Goal: Information Seeking & Learning: Learn about a topic

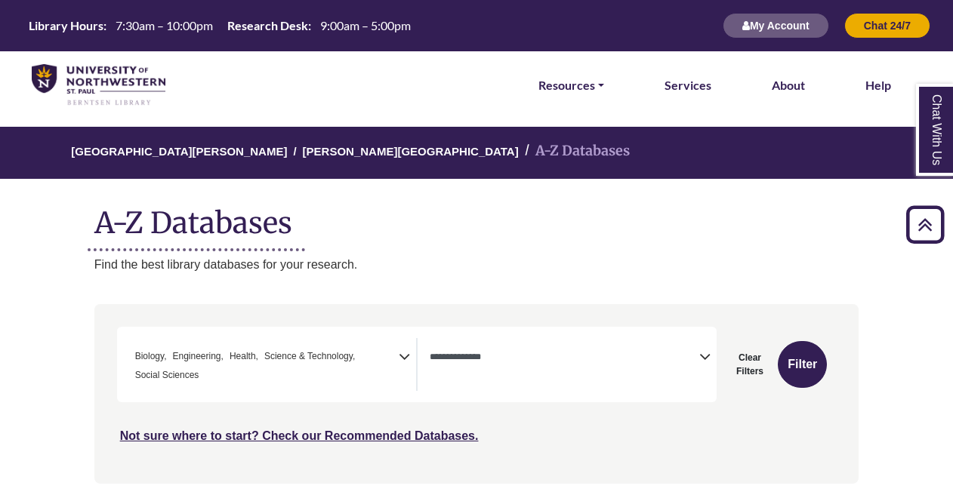
select select "*****"
select select "Database Types Filter"
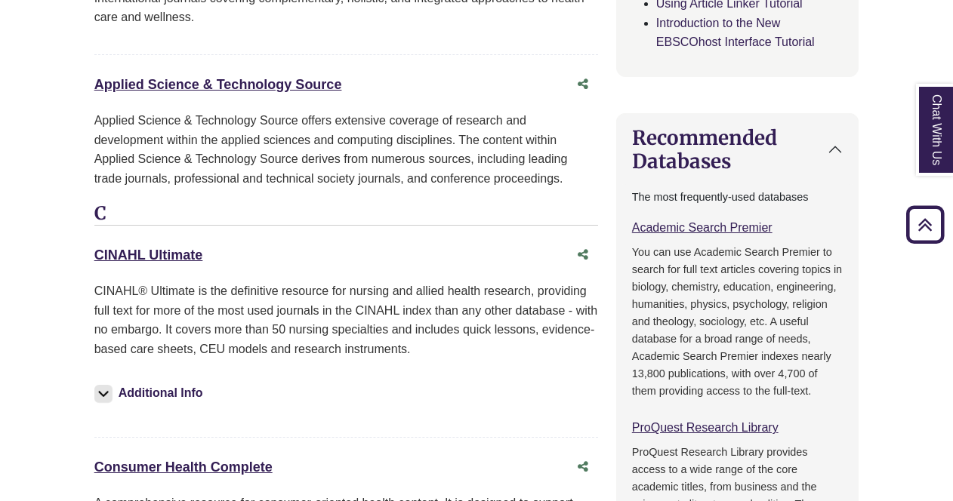
scroll to position [45, 0]
click at [326, 371] on div "Additional Info" at bounding box center [345, 396] width 503 height 51
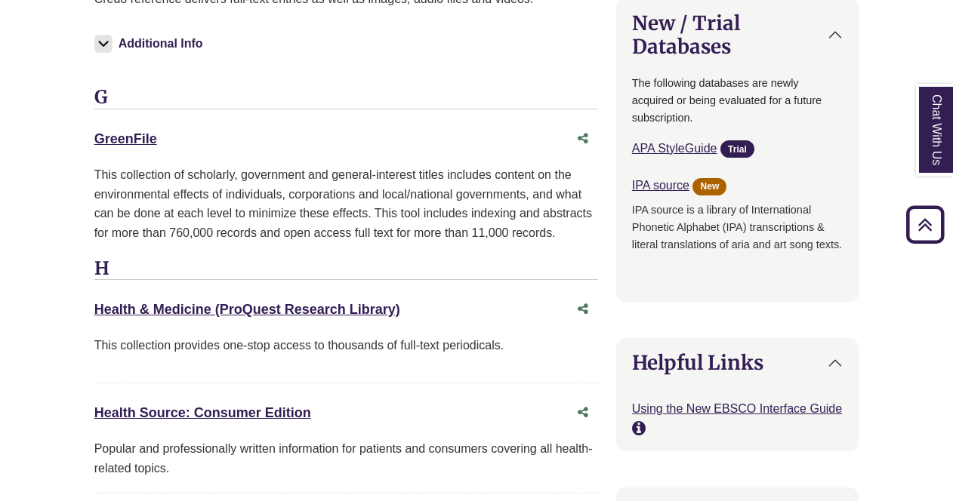
scroll to position [1975, 0]
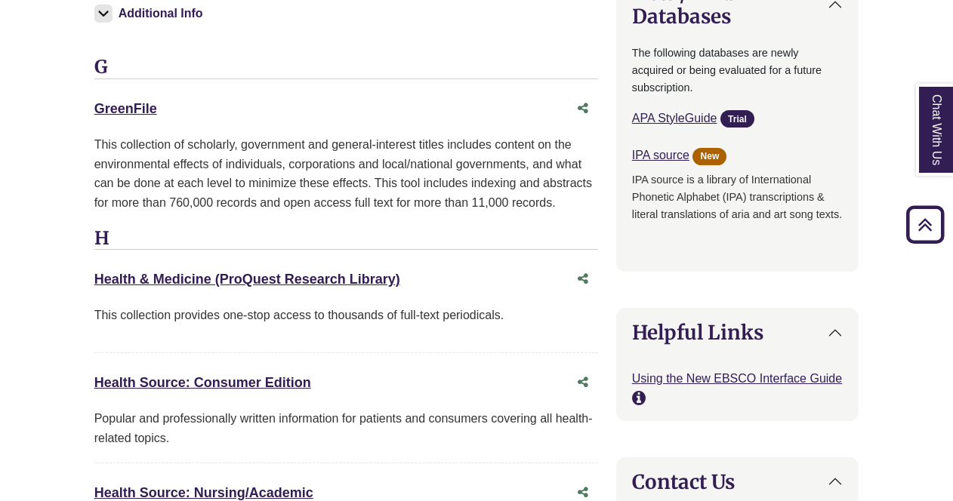
drag, startPoint x: 951, startPoint y: 294, endPoint x: 954, endPoint y: 306, distance: 12.4
click at [952, 306] on html "Skip to Main Content Library Hours: 7:30am – 10:00pm Research Desk: 9:00am – 5:…" at bounding box center [476, 9] width 953 height 3969
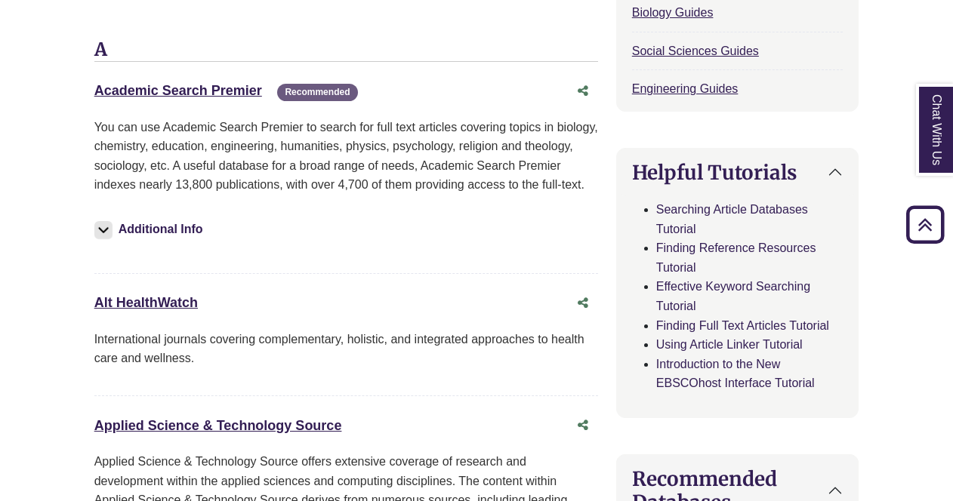
scroll to position [973, 0]
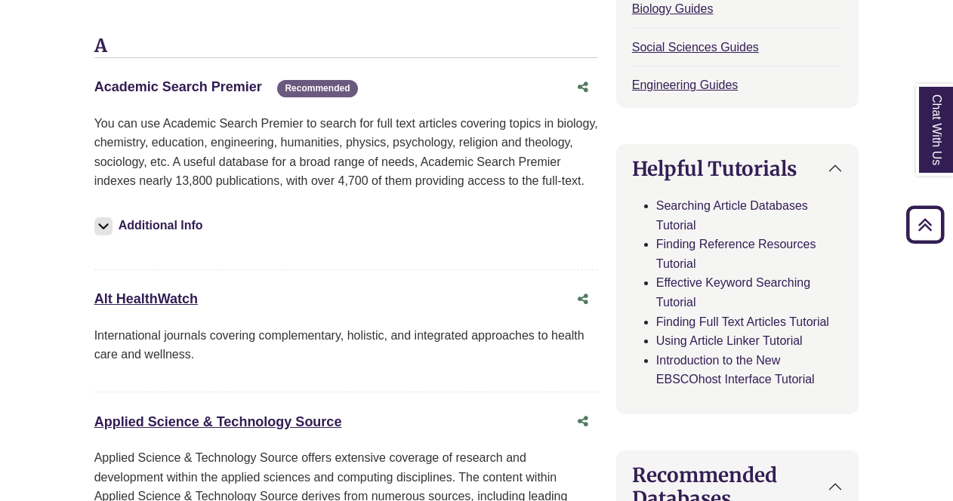
click at [198, 79] on link "Academic Search Premier This link opens in a new window" at bounding box center [178, 86] width 168 height 15
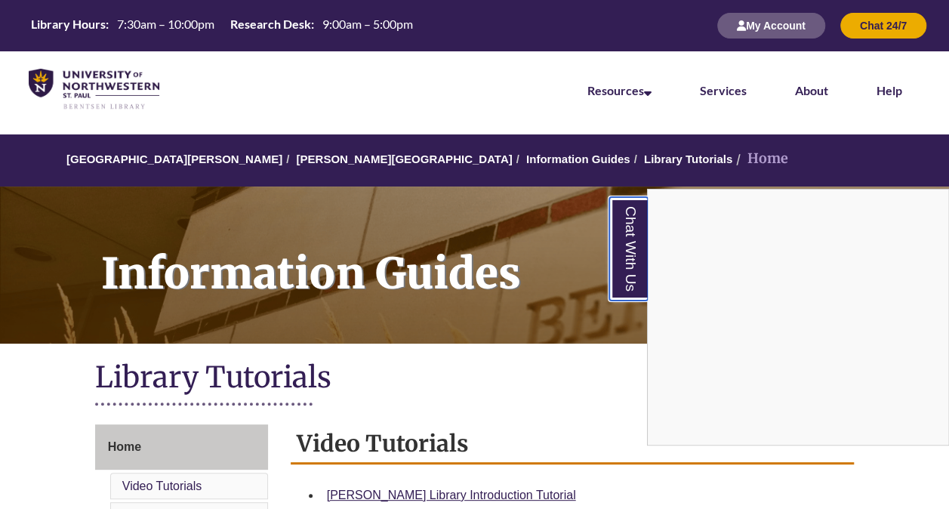
click at [631, 251] on link "Chat With Us" at bounding box center [628, 248] width 38 height 103
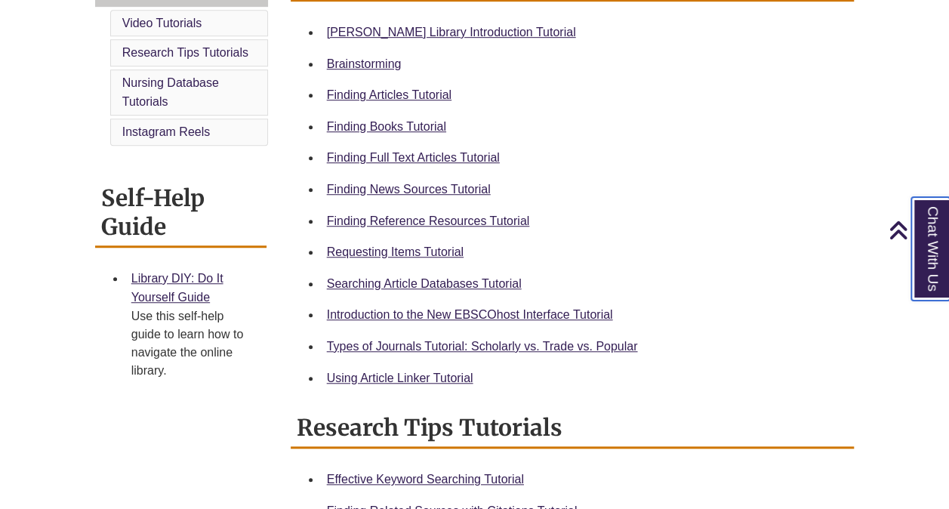
scroll to position [469, 0]
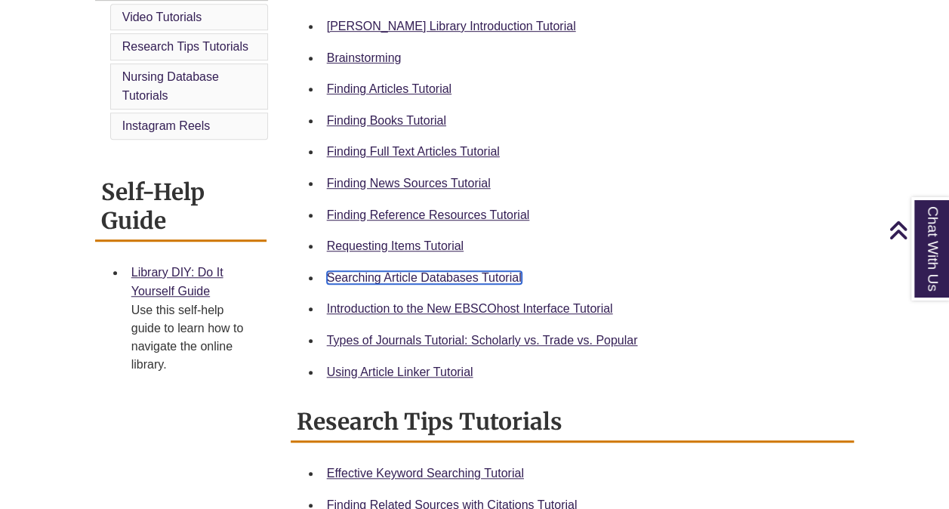
click at [467, 276] on link "Searching Article Databases Tutorial" at bounding box center [424, 277] width 195 height 13
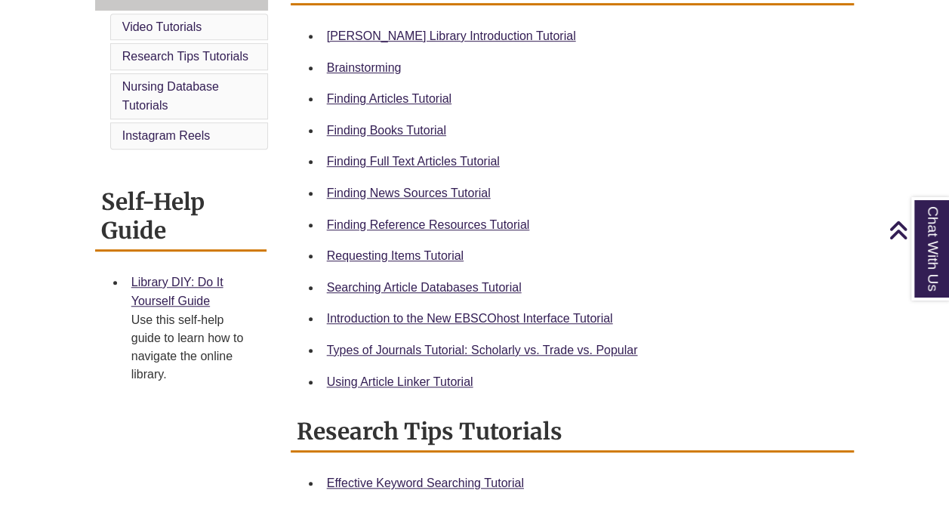
scroll to position [450, 0]
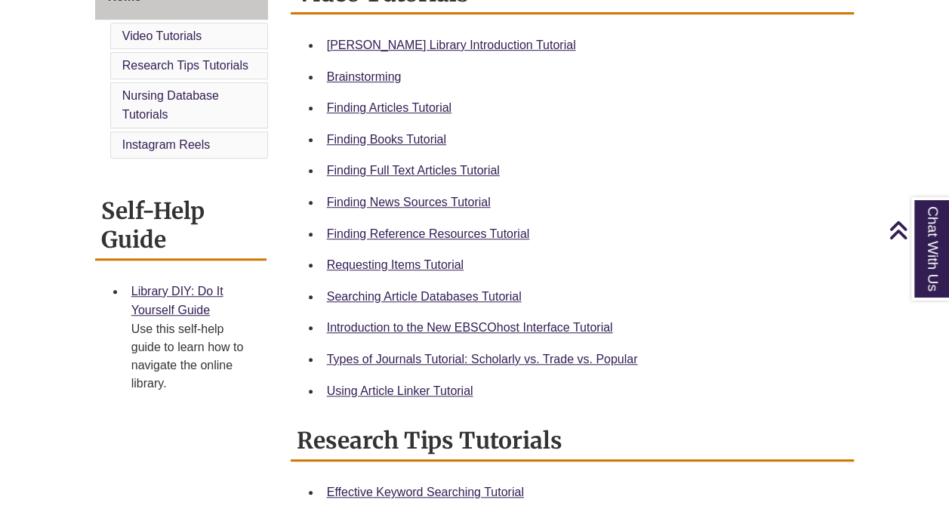
click at [457, 177] on div "Finding Full Text Articles Tutorial" at bounding box center [585, 171] width 516 height 20
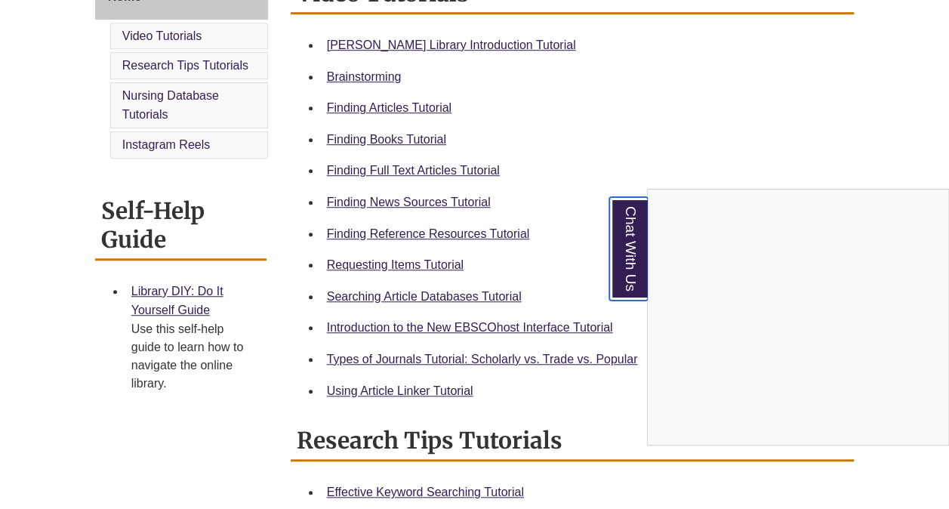
click at [623, 249] on link "Chat With Us" at bounding box center [628, 248] width 38 height 103
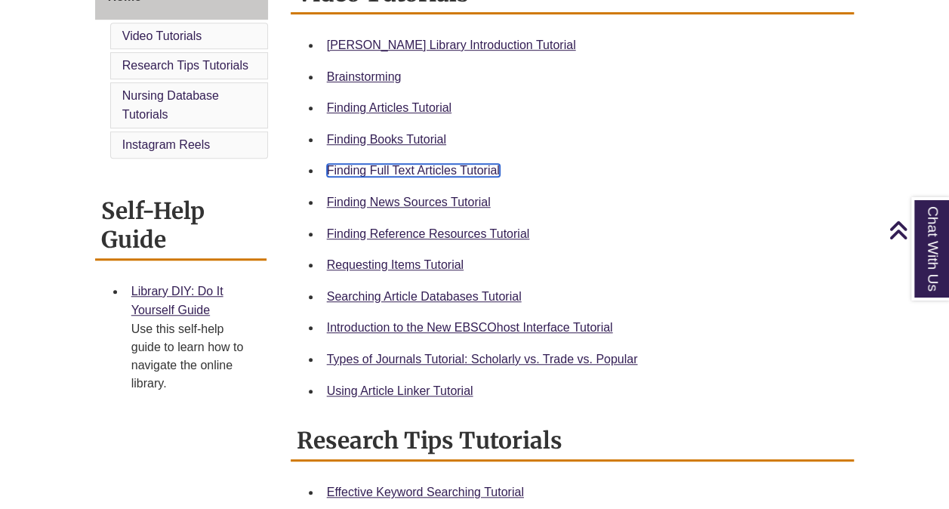
click at [383, 171] on link "Finding Full Text Articles Tutorial" at bounding box center [413, 170] width 173 height 13
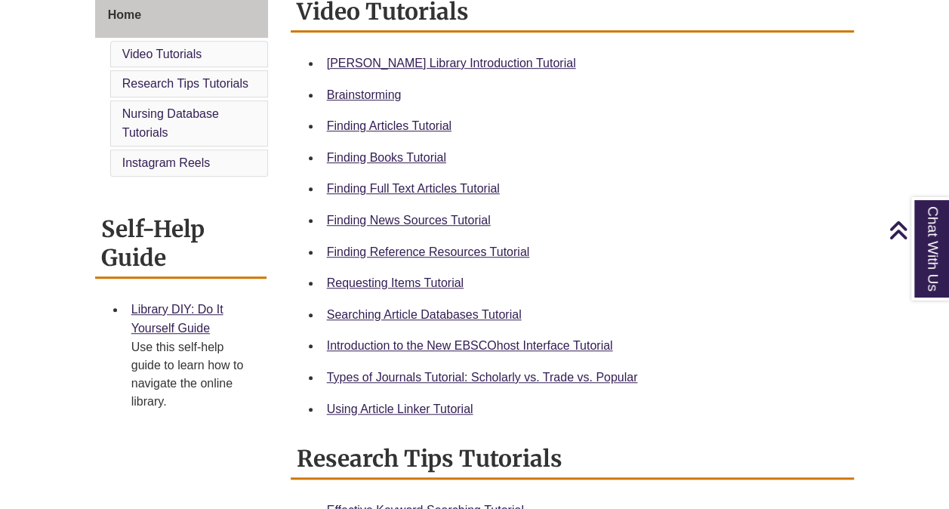
scroll to position [430, 0]
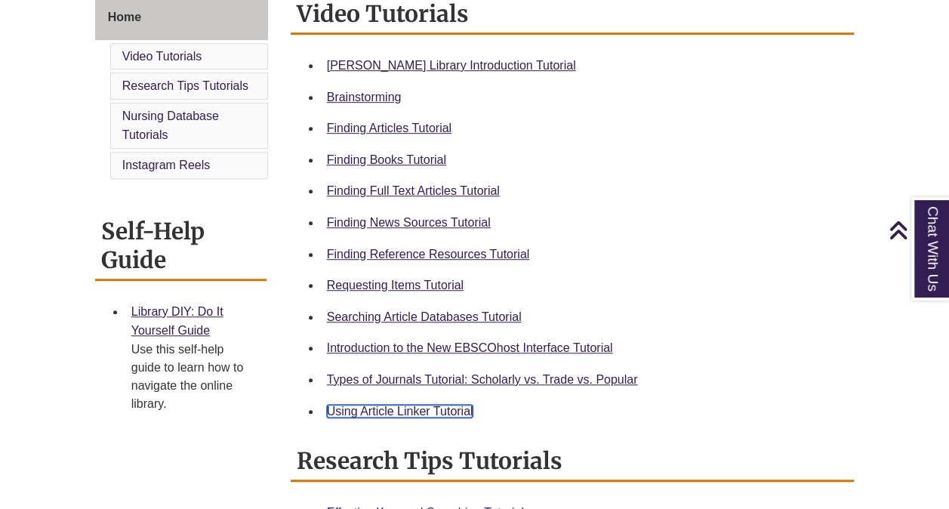
click at [366, 411] on link "Using Article Linker Tutorial" at bounding box center [400, 411] width 146 height 13
